Goal: Information Seeking & Learning: Learn about a topic

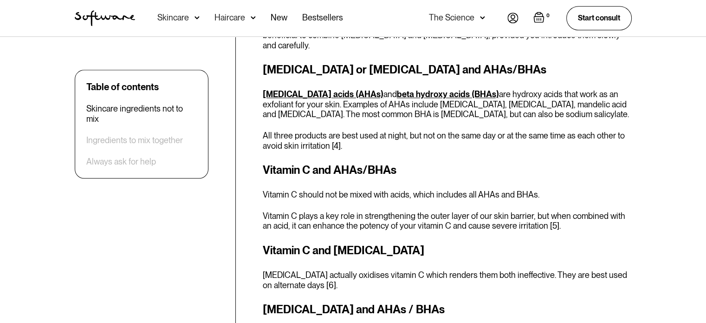
scroll to position [890, 0]
drag, startPoint x: 320, startPoint y: 152, endPoint x: 301, endPoint y: 100, distance: 55.2
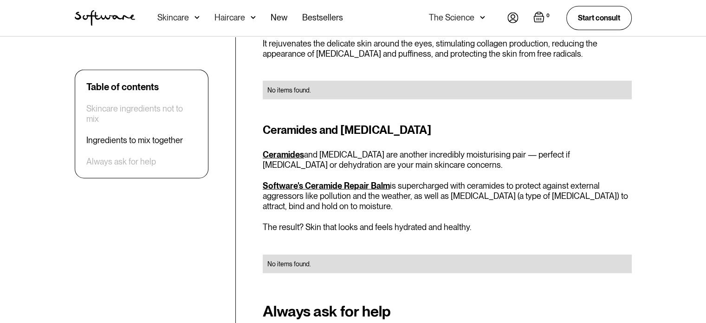
scroll to position [2315, 0]
